Goal: Information Seeking & Learning: Learn about a topic

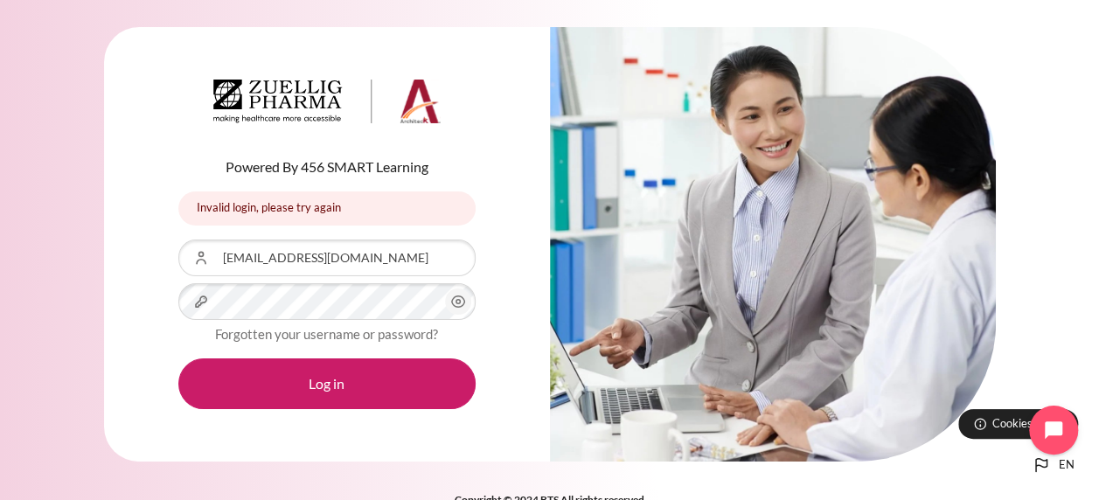
click at [445, 306] on span "Content" at bounding box center [458, 302] width 26 height 26
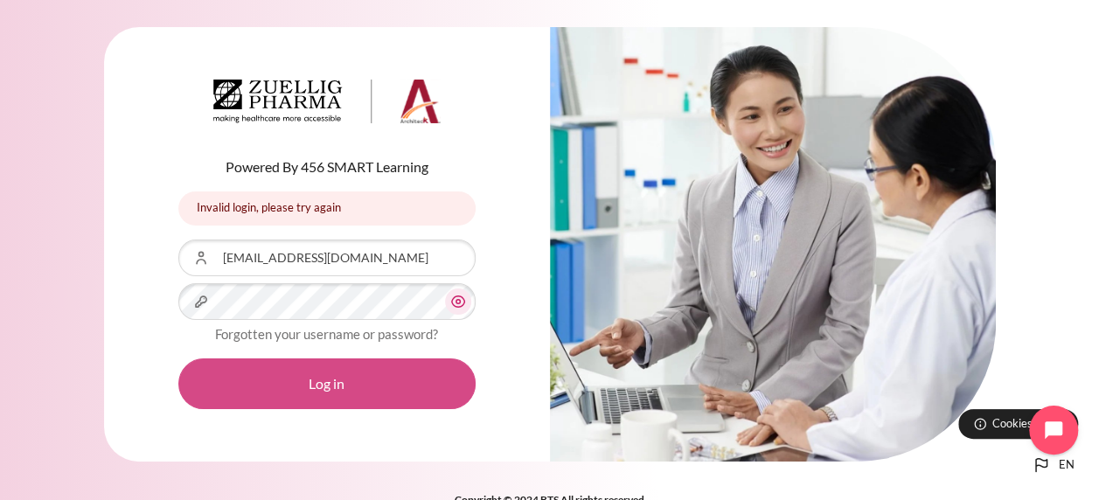
click at [353, 366] on button "Log in" at bounding box center [326, 384] width 297 height 51
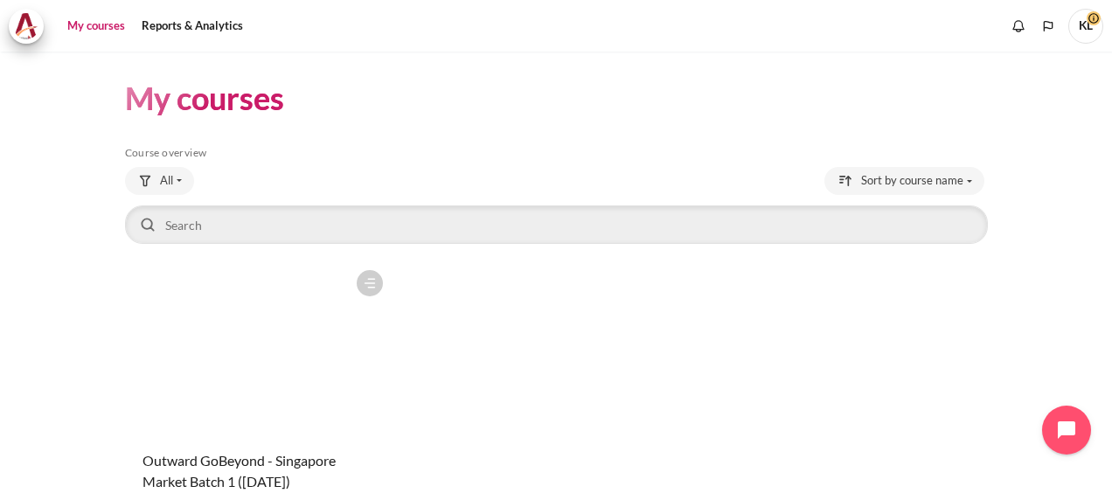
click at [239, 348] on figure "Content" at bounding box center [258, 348] width 267 height 175
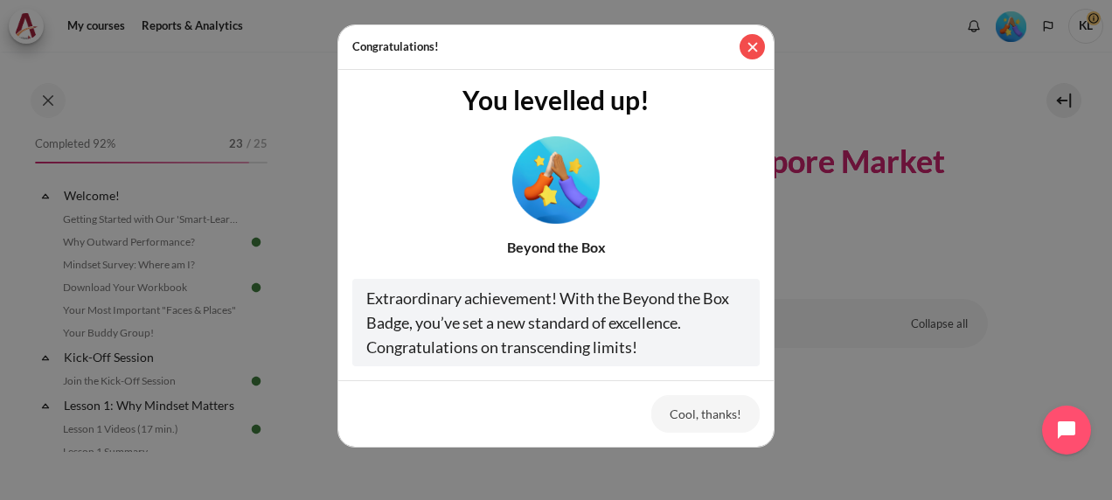
click at [754, 48] on button "Close" at bounding box center [752, 46] width 25 height 25
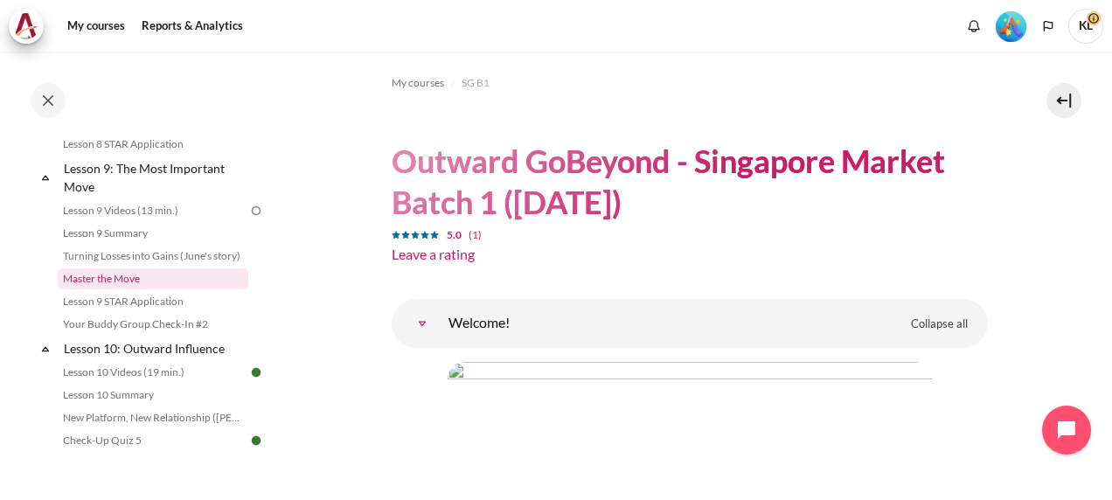
scroll to position [1430, 0]
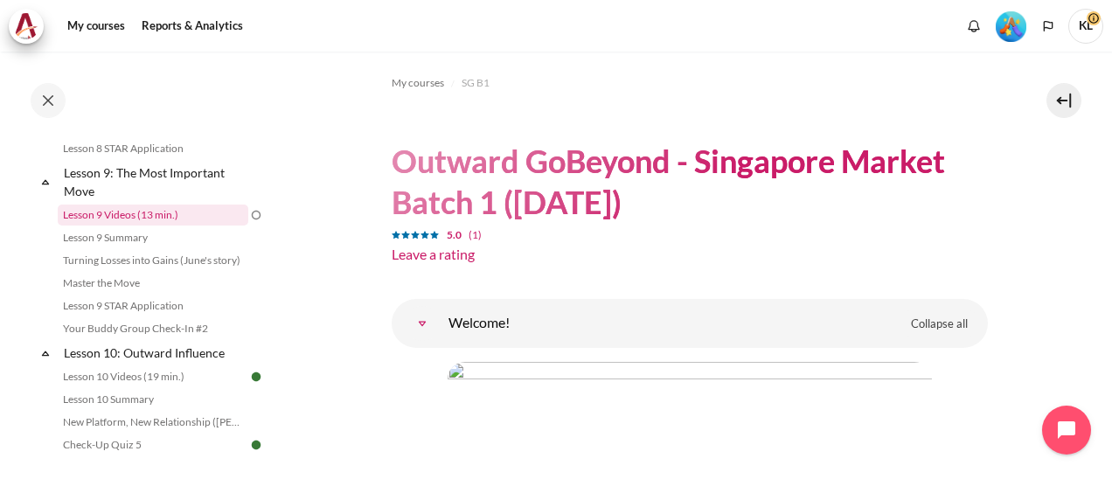
click at [114, 226] on link "Lesson 9 Videos (13 min.)" at bounding box center [153, 215] width 191 height 21
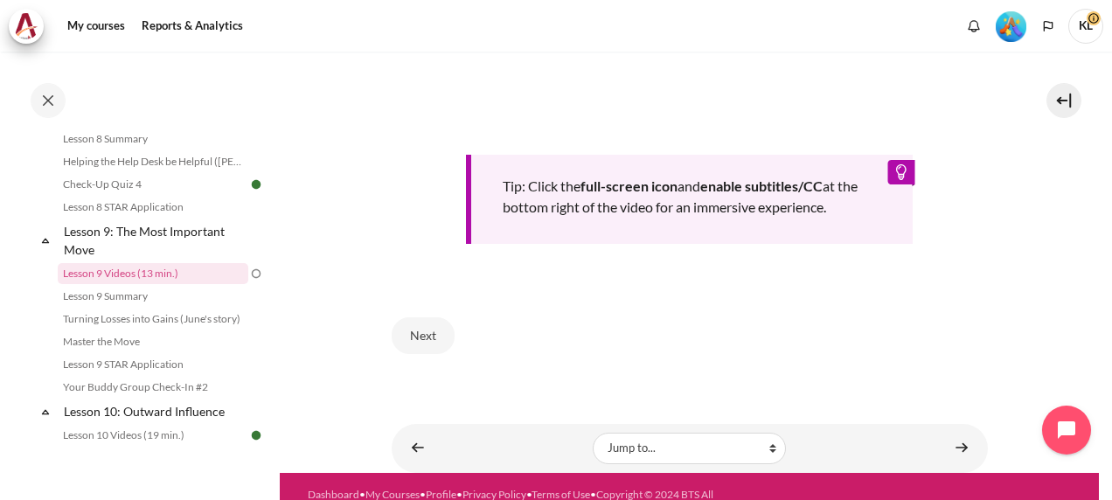
scroll to position [851, 0]
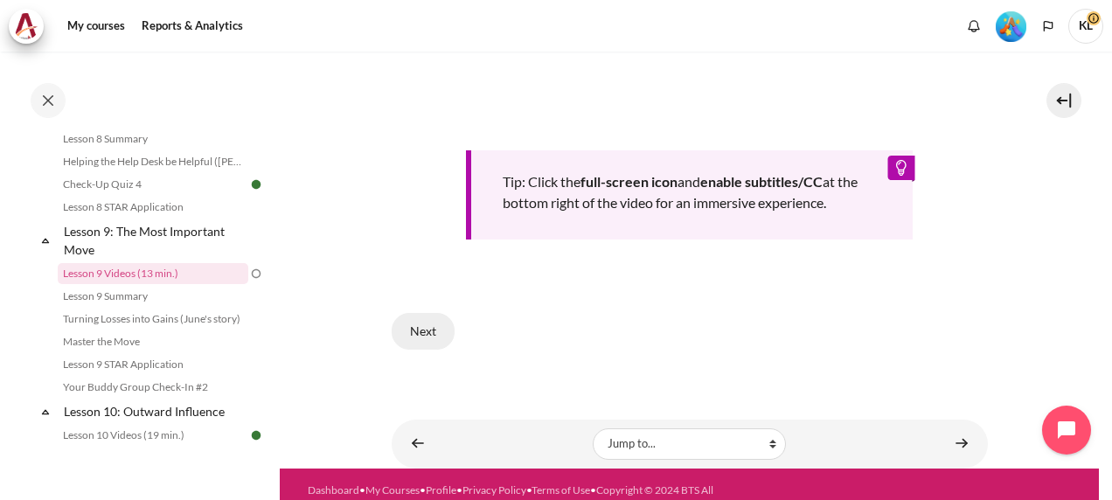
click at [436, 339] on button "Next" at bounding box center [423, 331] width 63 height 37
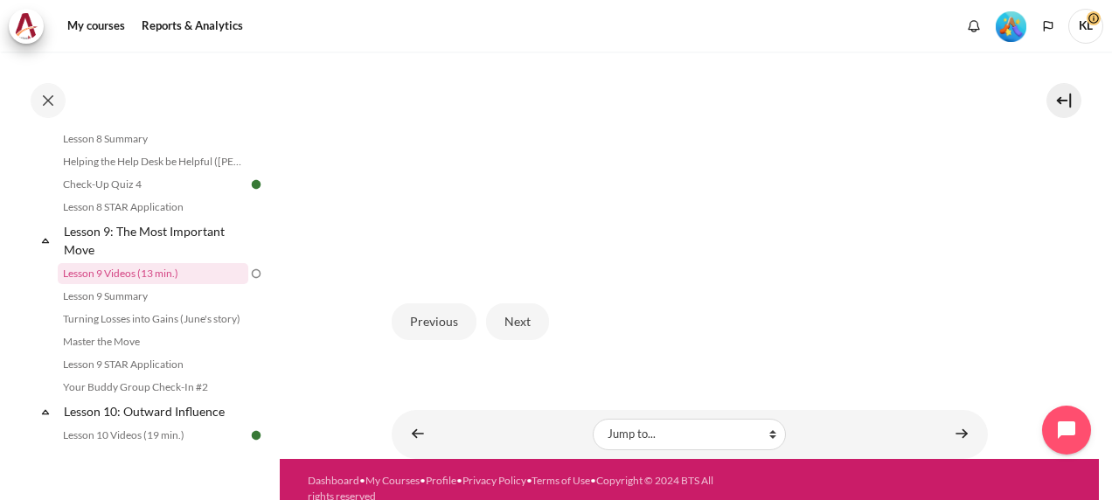
scroll to position [607, 0]
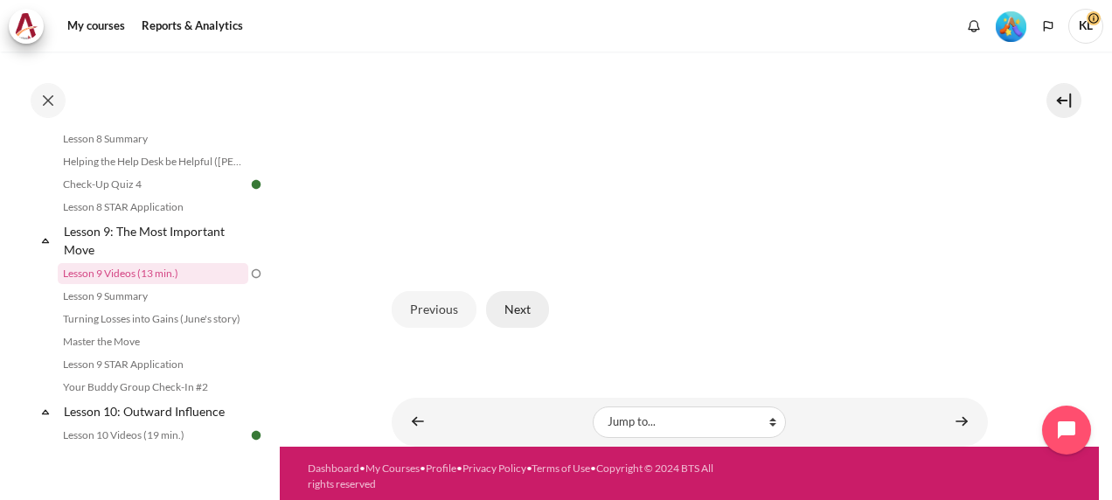
click at [521, 294] on button "Next" at bounding box center [517, 309] width 63 height 37
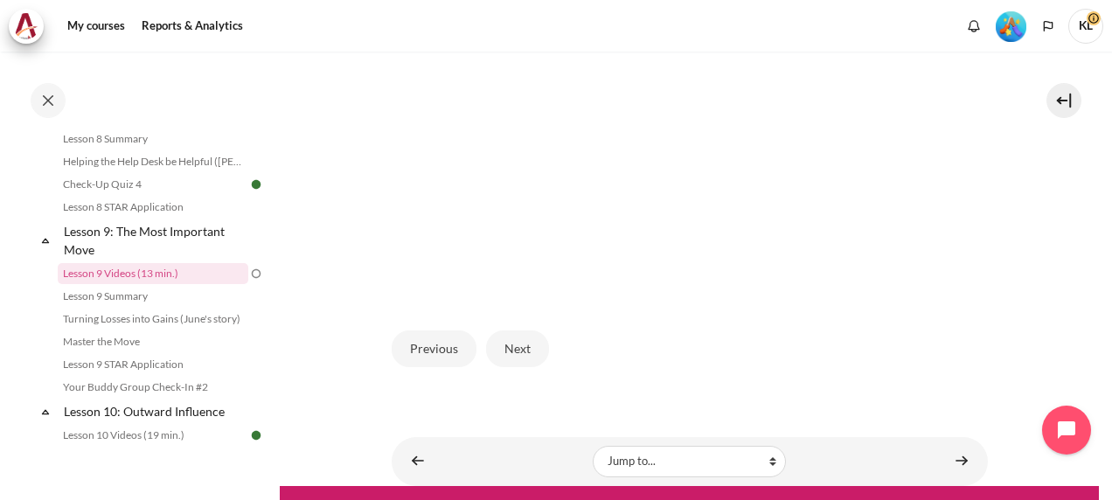
scroll to position [568, 0]
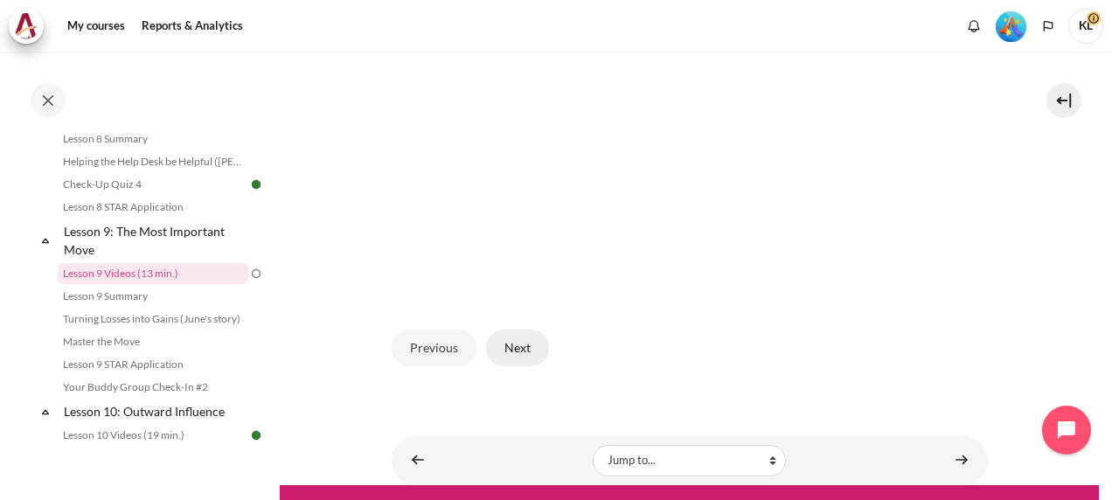
click at [521, 343] on button "Next" at bounding box center [517, 348] width 63 height 37
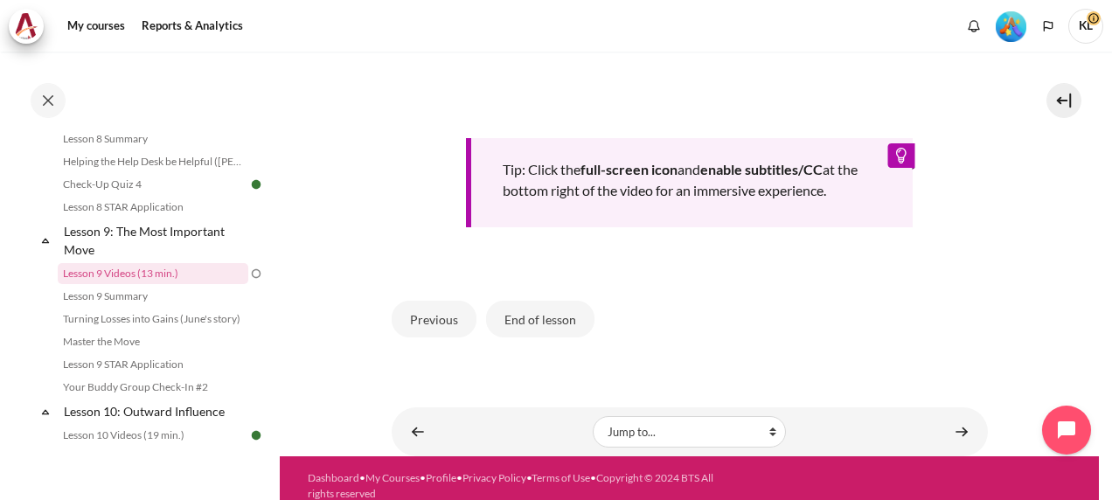
scroll to position [897, 0]
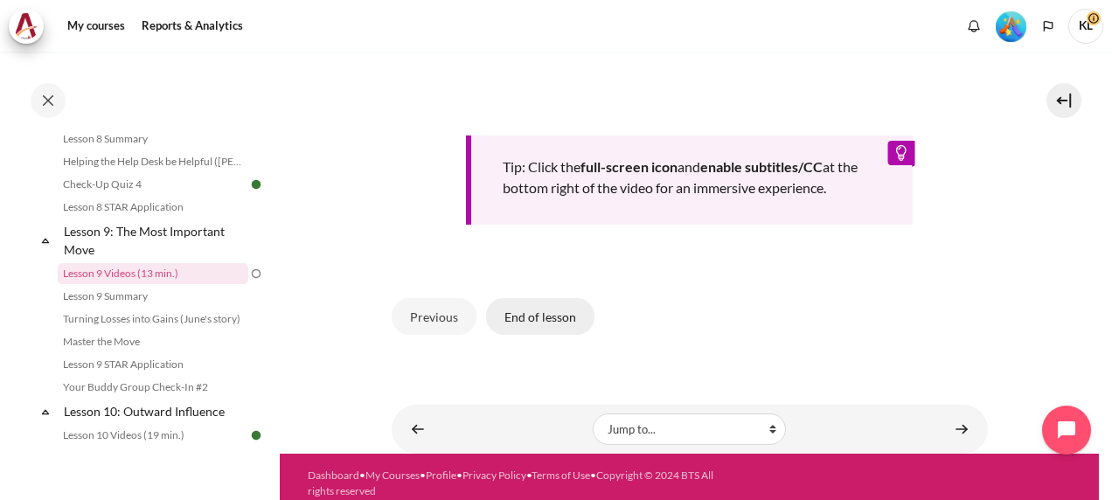
click at [511, 324] on button "End of lesson" at bounding box center [540, 316] width 108 height 37
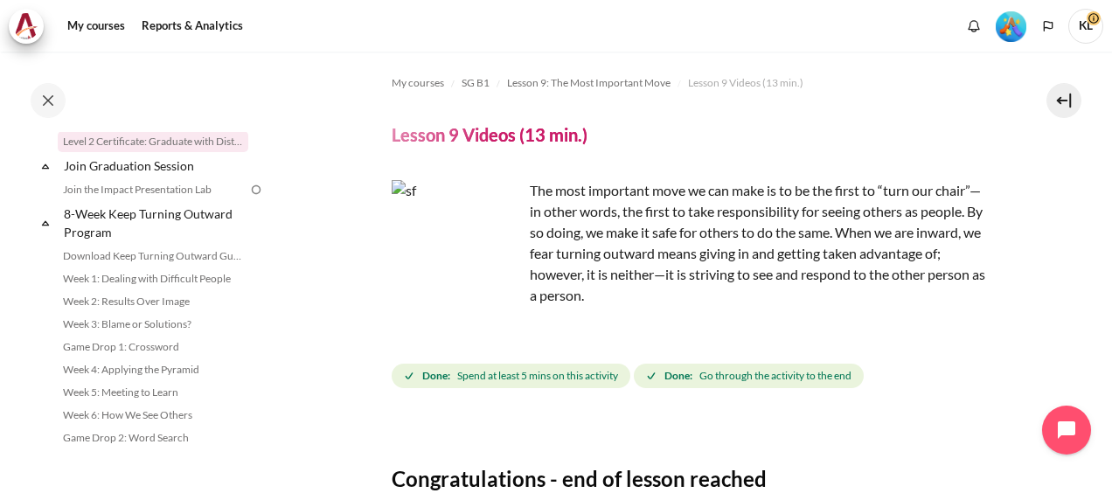
scroll to position [2087, 0]
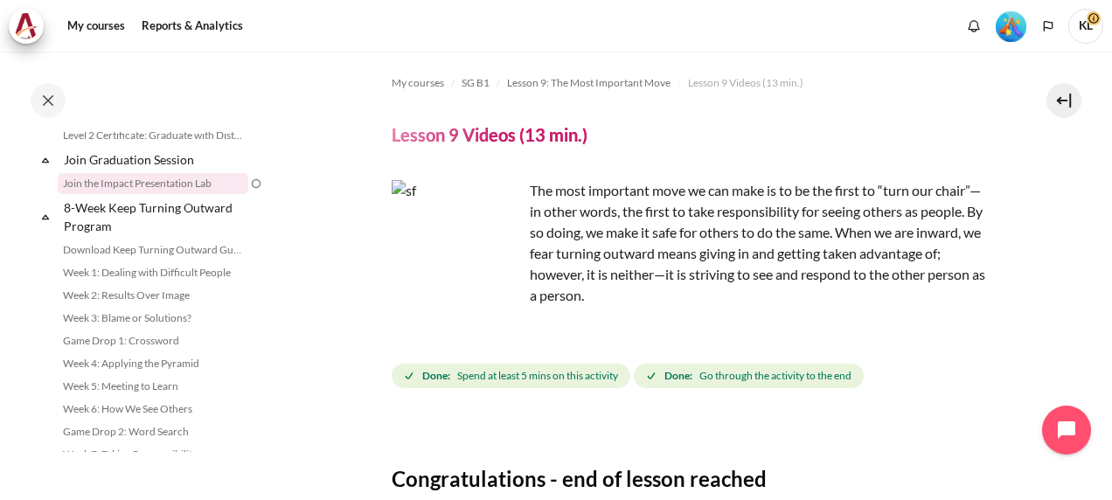
click at [141, 194] on link "Join the Impact Presentation Lab" at bounding box center [153, 183] width 191 height 21
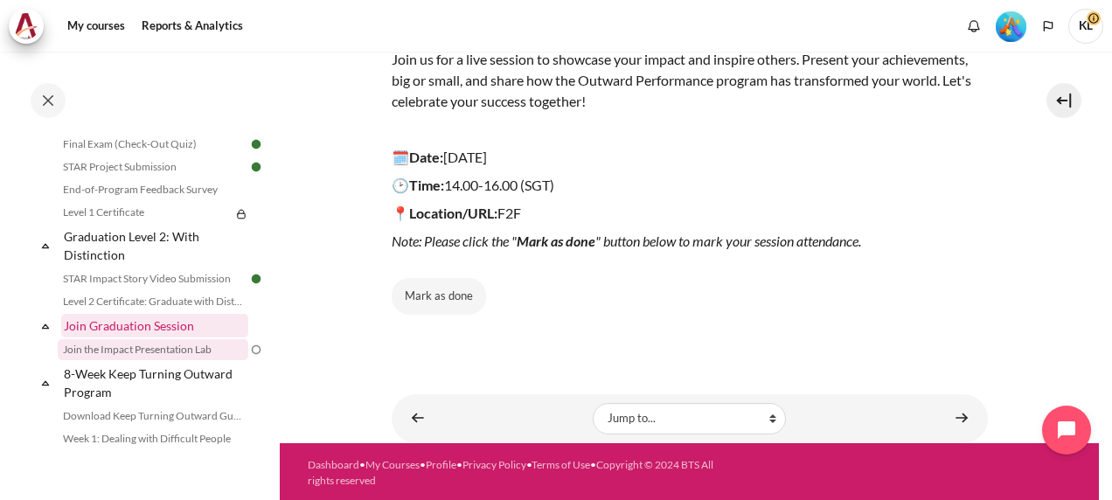
scroll to position [1919, 0]
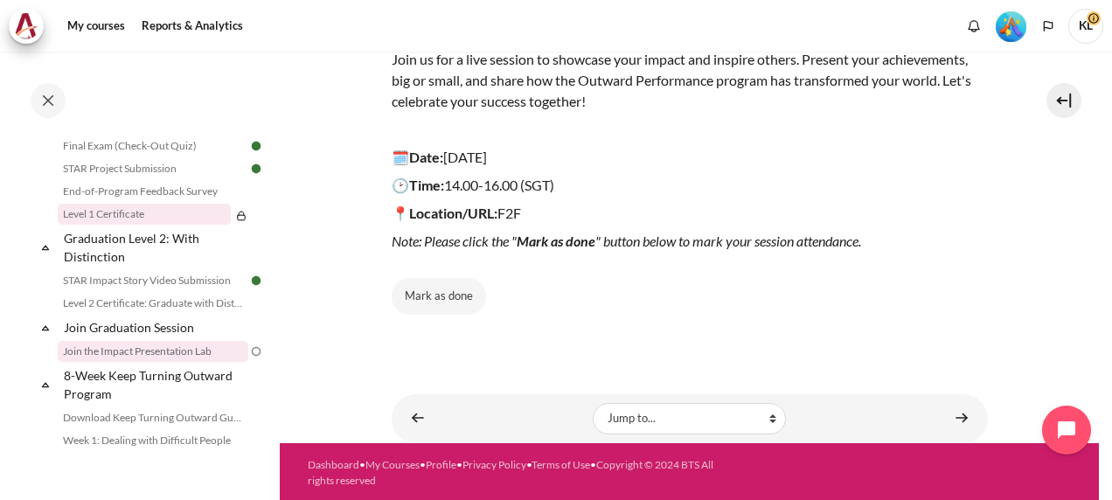
click at [115, 225] on link "Level 1 Certificate" at bounding box center [144, 214] width 173 height 21
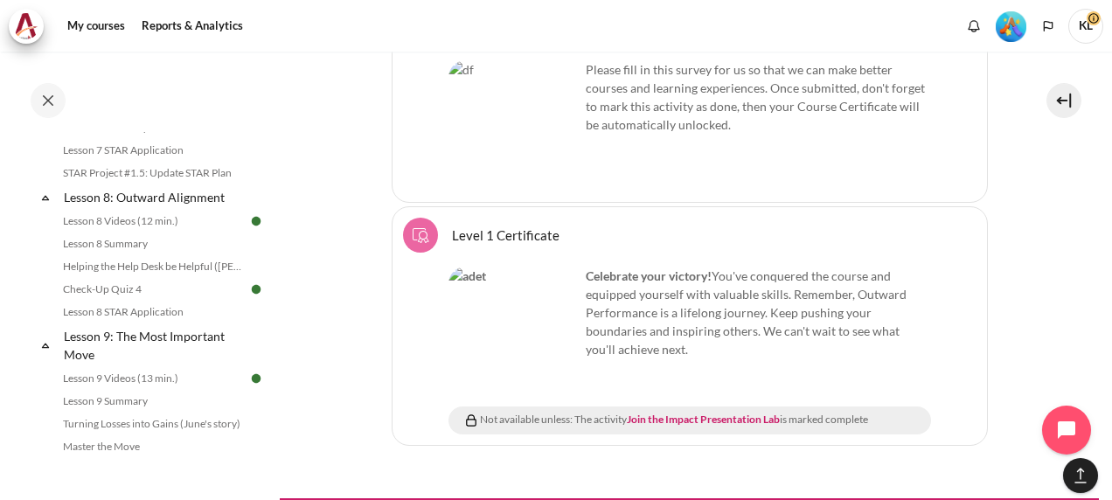
scroll to position [1265, 0]
click at [108, 256] on link "Lesson 8 Summary" at bounding box center [153, 245] width 191 height 21
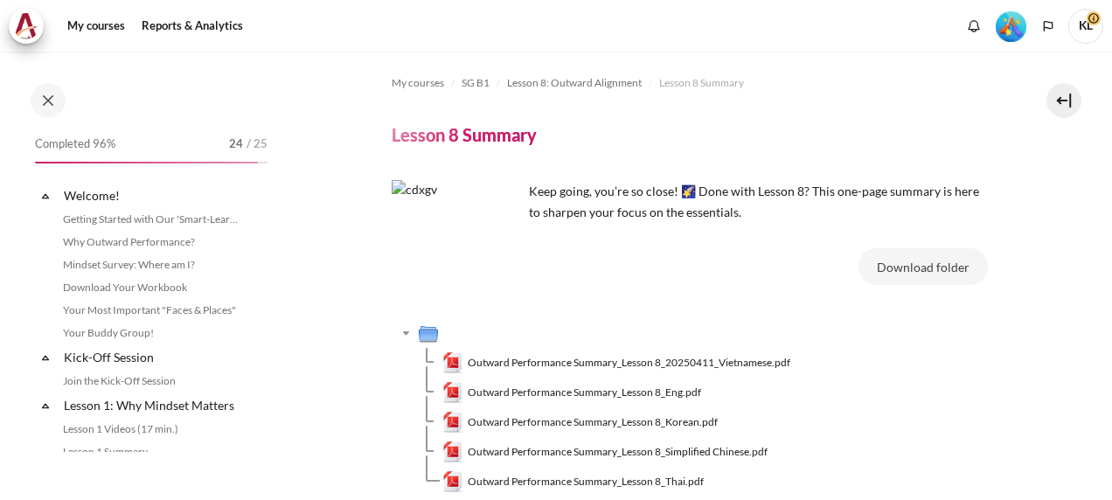
scroll to position [1237, 0]
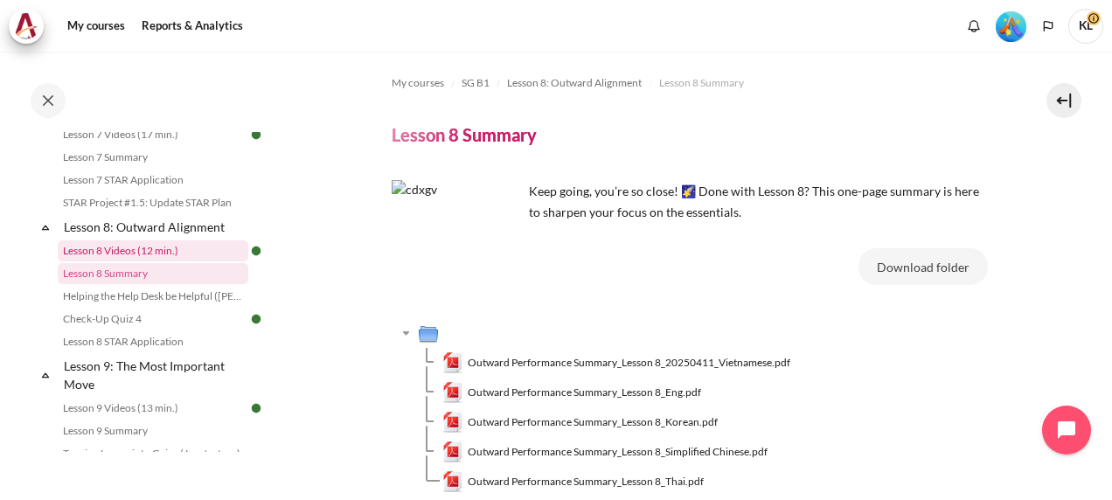
click at [108, 261] on link "Lesson 8 Videos (12 min.)" at bounding box center [153, 250] width 191 height 21
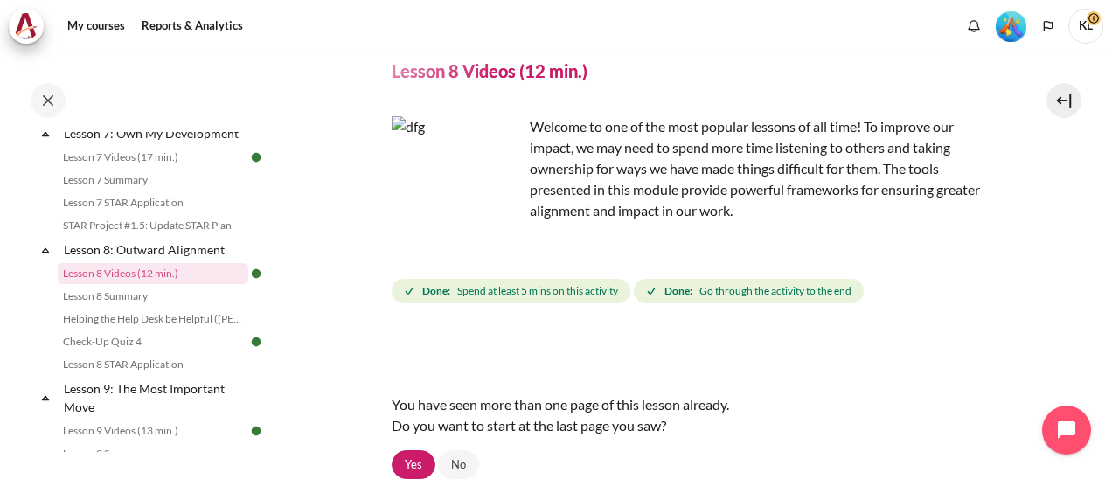
scroll to position [63, 0]
click at [470, 467] on link "No" at bounding box center [458, 466] width 41 height 30
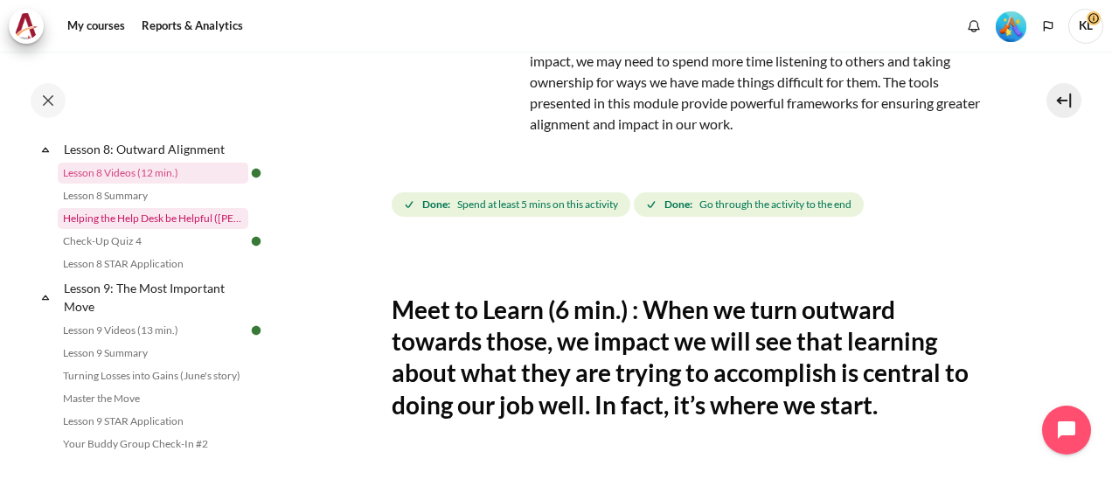
scroll to position [1315, 0]
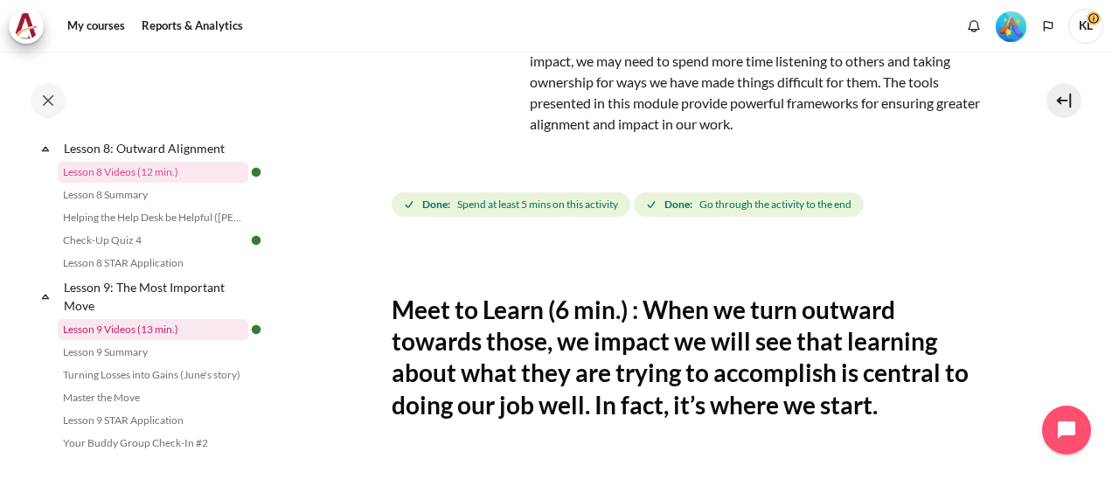
click at [147, 340] on link "Lesson 9 Videos (13 min.)" at bounding box center [153, 329] width 191 height 21
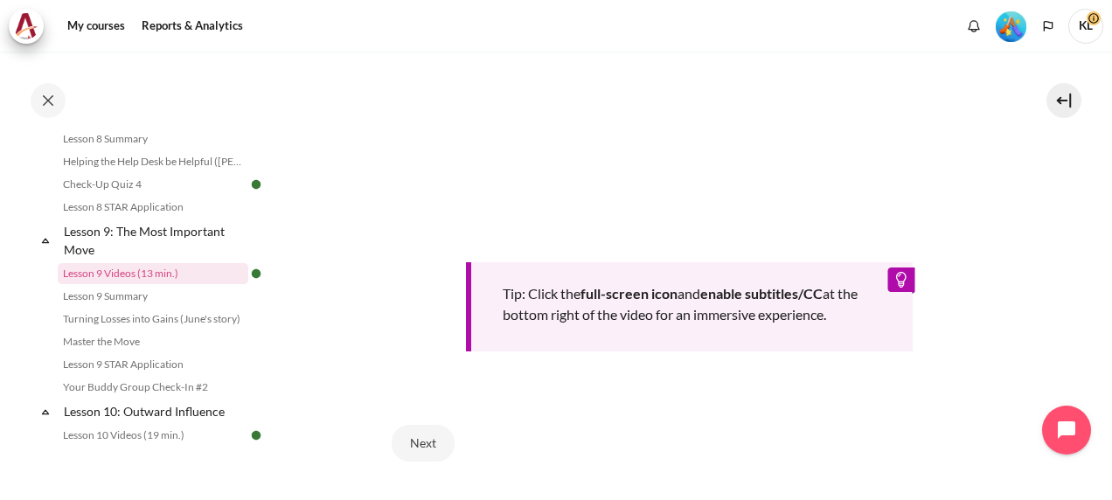
scroll to position [741, 0]
click at [436, 428] on button "Next" at bounding box center [423, 441] width 63 height 37
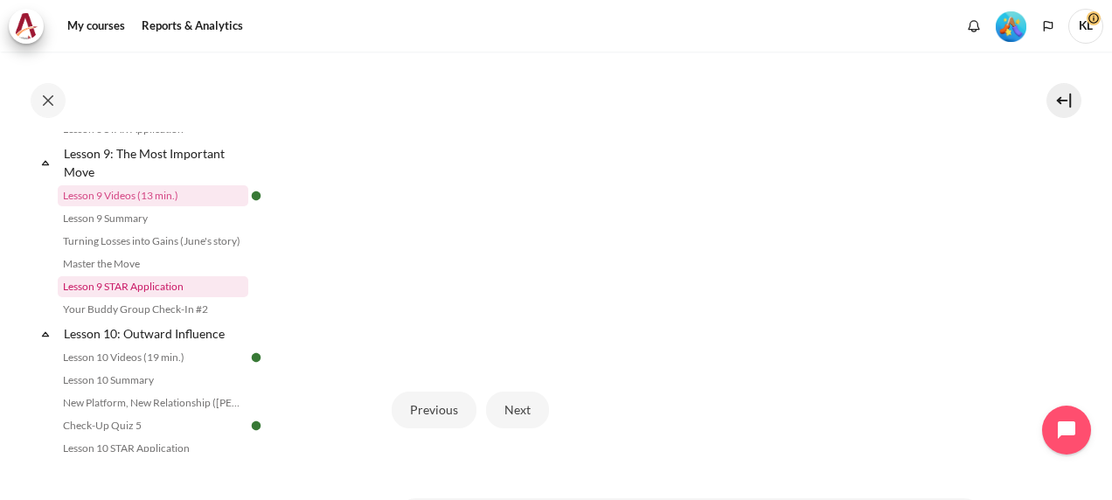
scroll to position [1450, 0]
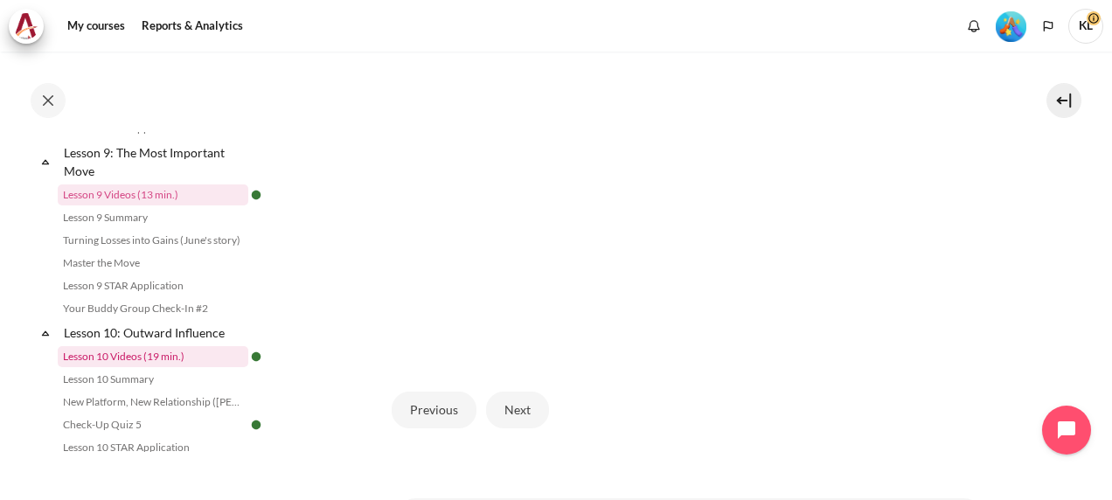
click at [88, 367] on link "Lesson 10 Videos (19 min.)" at bounding box center [153, 356] width 191 height 21
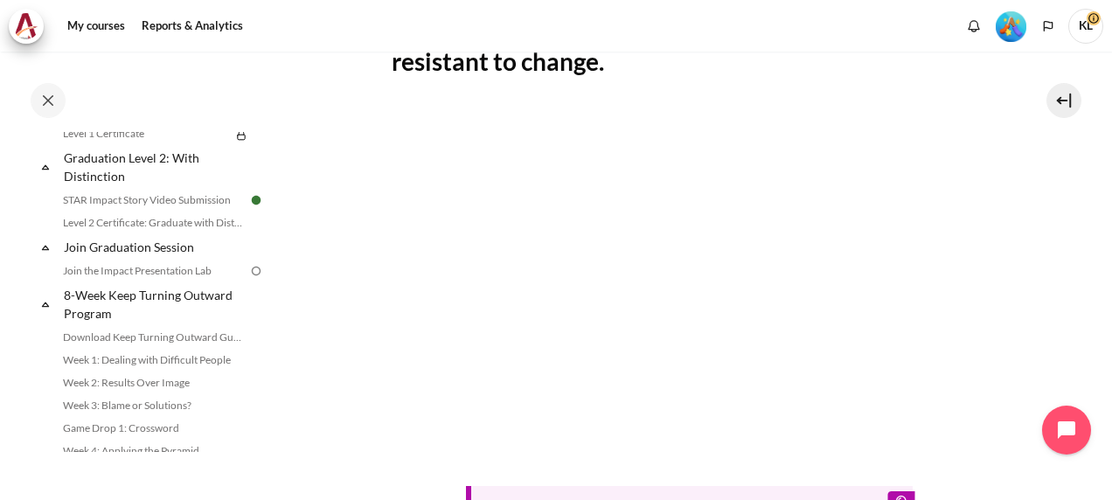
scroll to position [2000, 0]
